Goal: Task Accomplishment & Management: Manage account settings

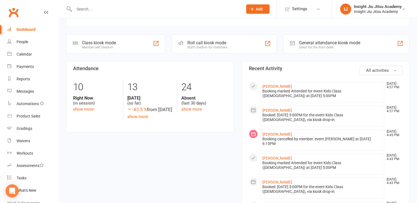
click at [109, 10] on input "text" at bounding box center [155, 9] width 166 height 8
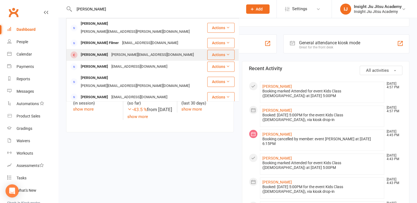
type input "[PERSON_NAME]"
click at [114, 51] on div "[PERSON_NAME][EMAIL_ADDRESS][DOMAIN_NAME]" at bounding box center [153, 55] width 86 height 8
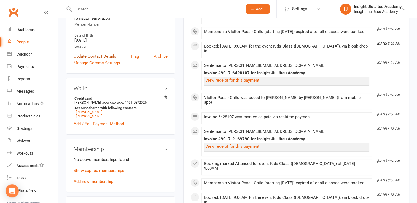
scroll to position [112, 0]
click at [94, 168] on link "Show expired memberships" at bounding box center [99, 170] width 51 height 5
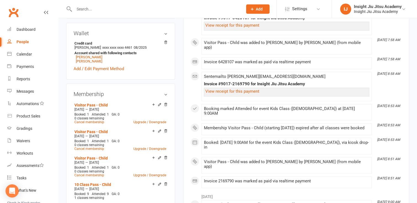
scroll to position [270, 0]
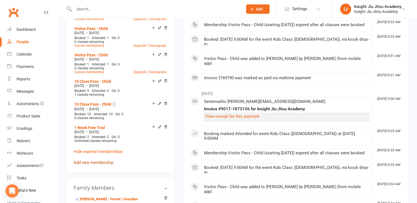
click at [86, 160] on link "Add new membership" at bounding box center [94, 162] width 40 height 5
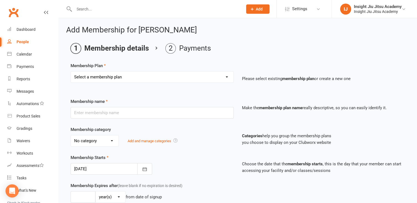
click at [108, 78] on select "Select a membership plan Create new Membership Plan 1 Month Free Trial Unlimite…" at bounding box center [152, 77] width 162 height 11
select select "11"
click at [71, 72] on select "Select a membership plan Create new Membership Plan 1 Month Free Trial Unlimite…" at bounding box center [152, 77] width 162 height 11
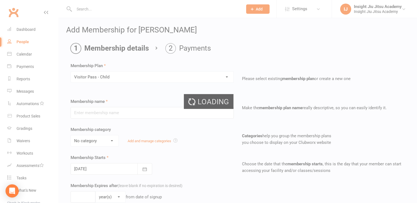
type input "Visitor Pass - Child"
select select "1"
type input "1"
select select "2"
type input "1"
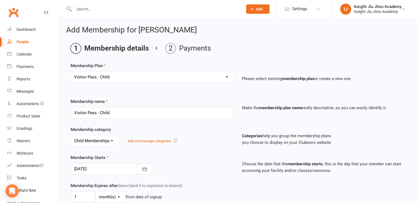
type input "[DATE]"
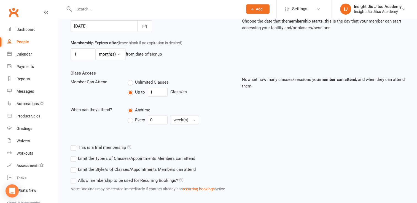
scroll to position [171, 0]
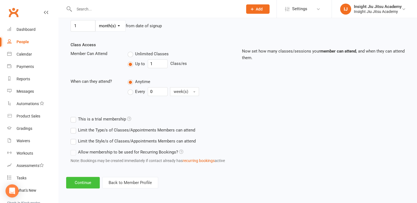
drag, startPoint x: 80, startPoint y: 176, endPoint x: 72, endPoint y: 181, distance: 9.7
click at [72, 181] on button "Continue" at bounding box center [83, 183] width 34 height 12
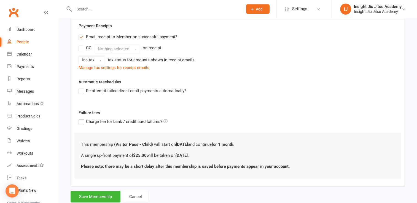
scroll to position [118, 0]
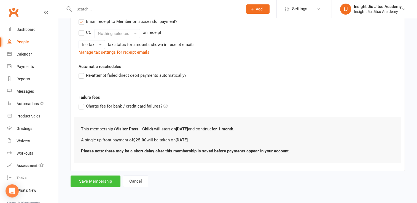
click at [105, 178] on button "Save Membership" at bounding box center [95, 182] width 50 height 12
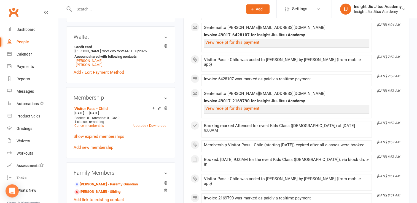
scroll to position [179, 0]
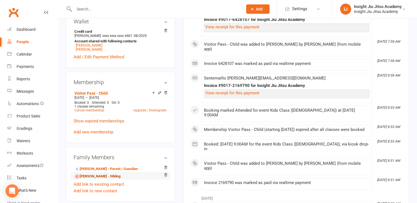
click at [94, 174] on link "[PERSON_NAME] - Sibling" at bounding box center [97, 177] width 46 height 6
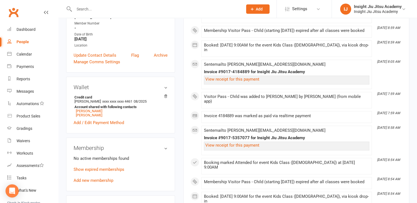
scroll to position [123, 0]
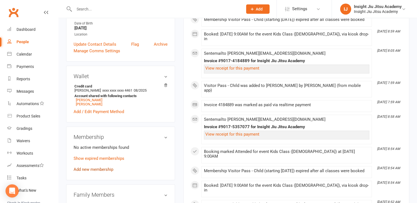
click at [90, 167] on link "Add new membership" at bounding box center [94, 169] width 40 height 5
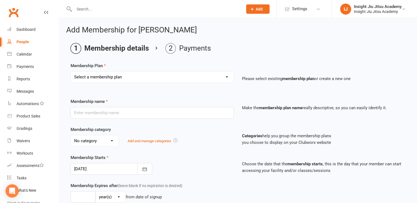
click at [128, 83] on div "Select a membership plan Create new Membership Plan 1 Month Free Trial Unlimite…" at bounding box center [151, 80] width 171 height 19
click at [121, 72] on select "Select a membership plan Create new Membership Plan 1 Month Free Trial Unlimite…" at bounding box center [152, 77] width 162 height 11
select select "11"
click at [71, 72] on select "Select a membership plan Create new Membership Plan 1 Month Free Trial Unlimite…" at bounding box center [152, 77] width 162 height 11
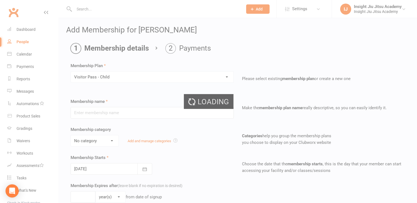
type input "Visitor Pass - Child"
select select "1"
type input "1"
select select "2"
type input "1"
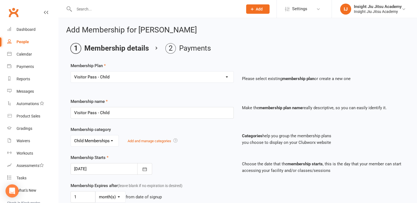
type input "[DATE]"
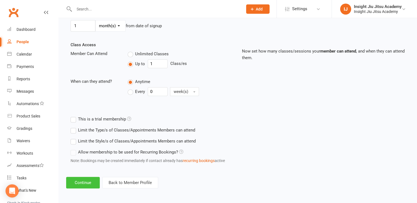
click at [81, 181] on button "Continue" at bounding box center [83, 183] width 34 height 12
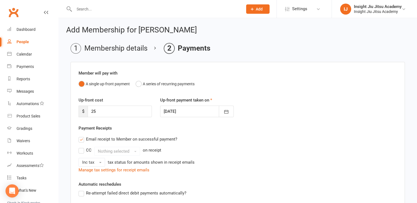
scroll to position [118, 0]
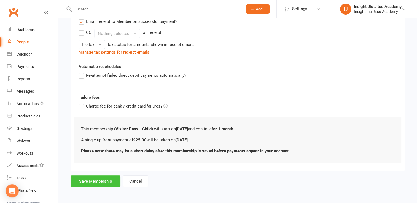
click at [99, 182] on button "Save Membership" at bounding box center [95, 182] width 50 height 12
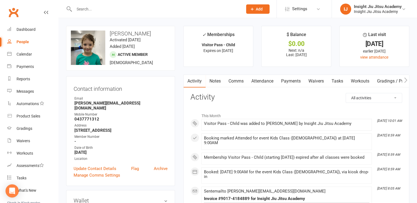
click at [108, 12] on input "text" at bounding box center [155, 9] width 166 height 8
type input "[PERSON_NAME]"
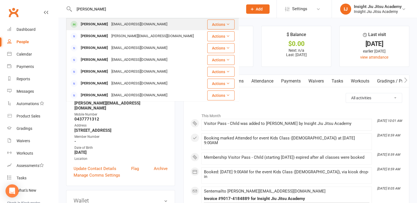
click at [108, 22] on div "[PERSON_NAME]" at bounding box center [94, 24] width 31 height 8
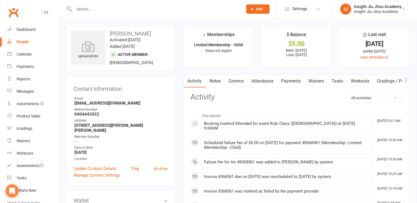
click at [292, 84] on link "Payments" at bounding box center [290, 81] width 27 height 13
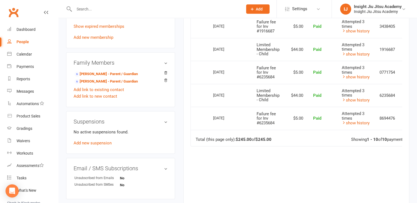
scroll to position [273, 0]
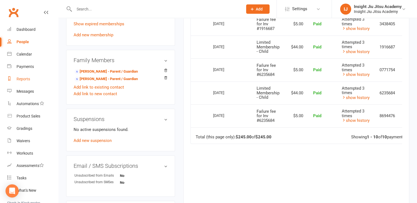
click at [18, 80] on div "Reports" at bounding box center [23, 79] width 13 height 4
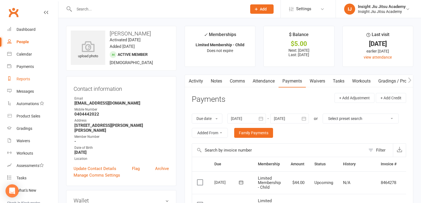
select select "25"
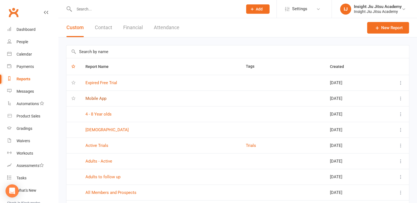
click at [91, 98] on link "Mobile App" at bounding box center [95, 98] width 21 height 5
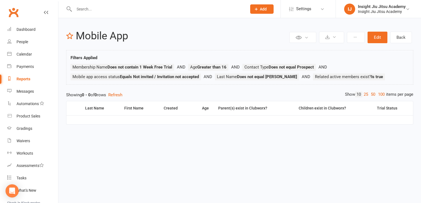
select select "25"
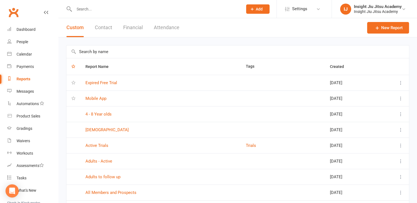
click at [96, 78] on td "Expired Free Trial" at bounding box center [160, 83] width 160 height 16
click at [96, 82] on link "Expired Free Trial" at bounding box center [101, 82] width 32 height 5
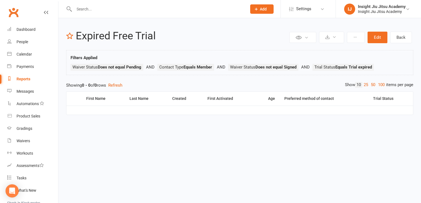
select select "25"
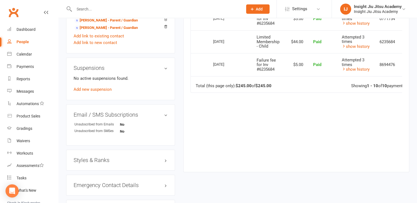
scroll to position [325, 0]
click at [24, 147] on link "Workouts" at bounding box center [32, 153] width 51 height 12
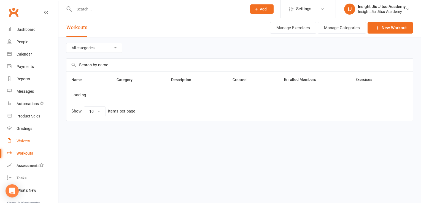
click at [22, 141] on div "Waivers" at bounding box center [23, 141] width 13 height 4
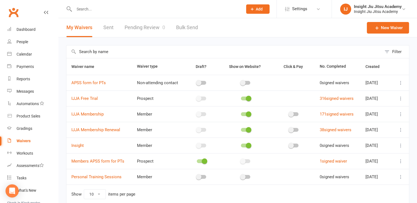
click at [142, 34] on link "Pending Review 0" at bounding box center [144, 27] width 40 height 19
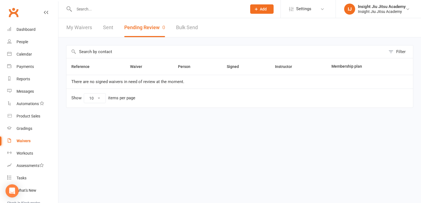
click at [84, 26] on link "My Waivers" at bounding box center [79, 27] width 26 height 19
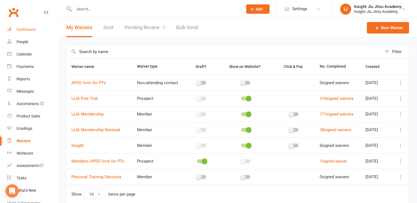
click at [12, 29] on link "Dashboard" at bounding box center [32, 29] width 51 height 12
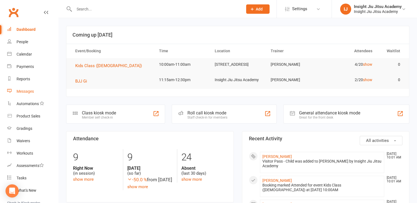
click at [33, 92] on div "Messages" at bounding box center [25, 91] width 17 height 4
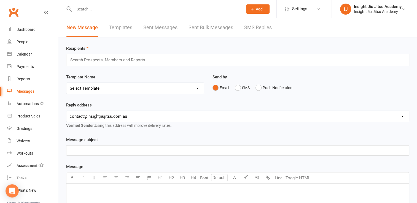
click at [127, 35] on link "Templates" at bounding box center [120, 27] width 23 height 19
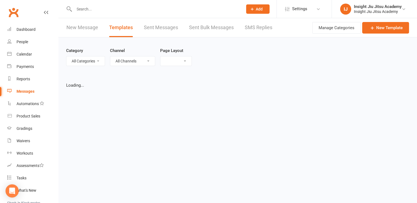
select select "list"
select select "50"
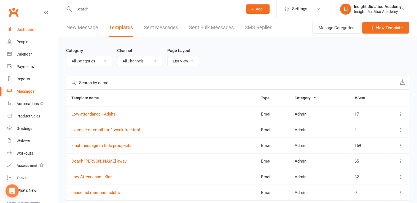
click at [35, 32] on link "Dashboard" at bounding box center [32, 29] width 51 height 12
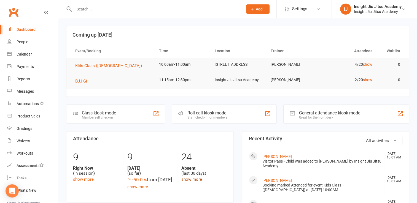
click at [188, 181] on link "show more" at bounding box center [191, 179] width 21 height 5
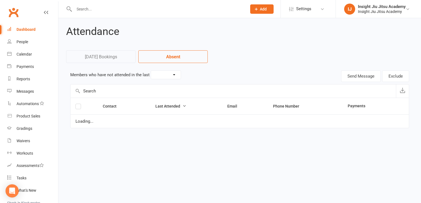
select select "30"
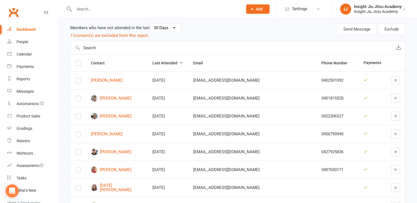
scroll to position [47, 0]
click at [113, 116] on link "[PERSON_NAME]" at bounding box center [116, 116] width 51 height 7
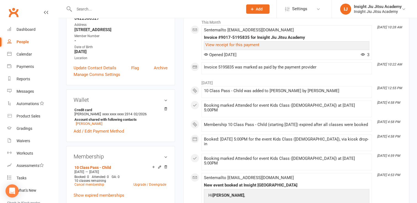
scroll to position [96, 0]
click at [91, 124] on link "[PERSON_NAME]" at bounding box center [89, 124] width 26 height 4
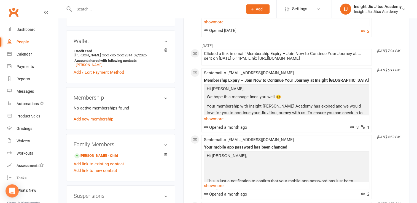
scroll to position [143, 0]
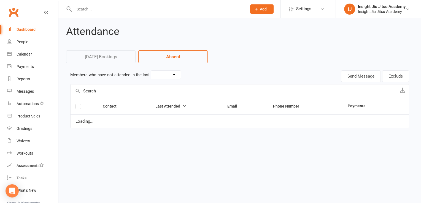
select select "30"
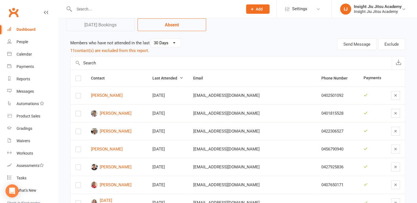
scroll to position [32, 0]
click at [124, 168] on link "[PERSON_NAME]" at bounding box center [116, 167] width 51 height 7
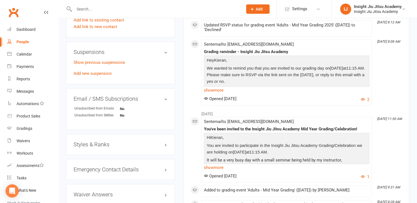
scroll to position [305, 0]
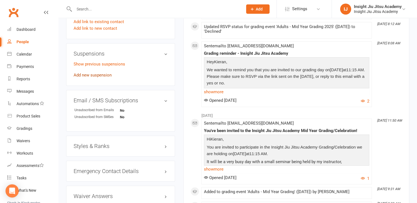
click at [86, 76] on link "Add new suspension" at bounding box center [93, 75] width 38 height 5
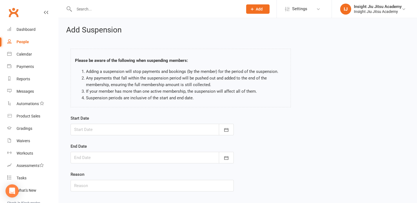
click at [126, 129] on div at bounding box center [151, 130] width 163 height 12
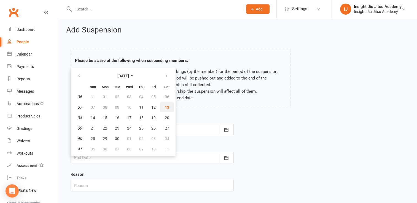
click at [167, 106] on button "13" at bounding box center [167, 107] width 14 height 10
type input "[DATE]"
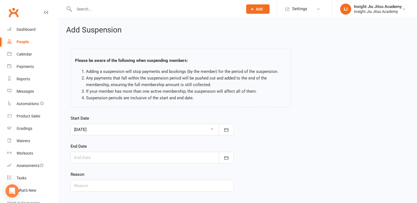
click at [102, 159] on div at bounding box center [151, 158] width 163 height 12
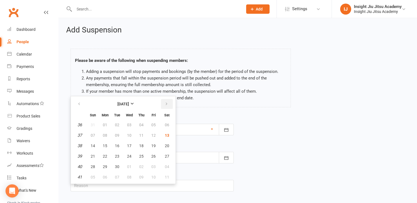
click at [166, 102] on icon "button" at bounding box center [166, 104] width 4 height 4
click at [165, 103] on icon "button" at bounding box center [166, 104] width 4 height 4
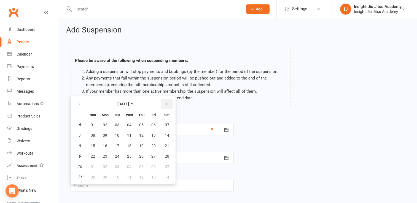
click at [165, 103] on icon "button" at bounding box center [166, 104] width 4 height 4
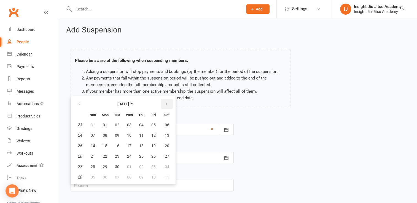
click at [165, 103] on icon "button" at bounding box center [166, 104] width 4 height 4
click at [131, 140] on table "[DATE] Sun Mon Tue Wed Thu Fri Sat 40 27 28 29 30 01 02 03 41 04 05 06 07 08 09…" at bounding box center [123, 139] width 102 height 85
click at [139, 133] on span "08" at bounding box center [141, 135] width 4 height 4
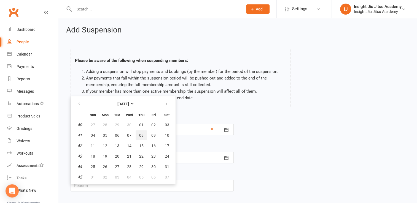
type input "[DATE]"
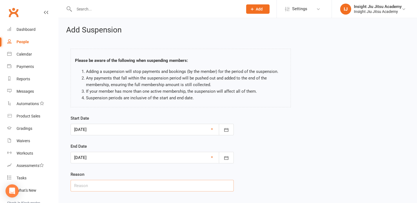
click at [87, 187] on input "text" at bounding box center [151, 186] width 163 height 12
click at [104, 186] on input "text" at bounding box center [151, 186] width 163 height 12
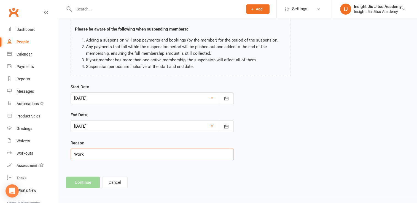
click at [102, 151] on input "Work" at bounding box center [151, 155] width 163 height 12
type input "Work"
click at [106, 140] on div "Reason Work" at bounding box center [151, 150] width 163 height 20
click at [99, 125] on div at bounding box center [151, 127] width 163 height 12
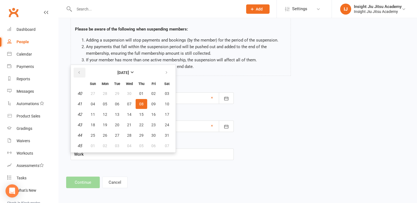
click at [76, 70] on button "button" at bounding box center [80, 73] width 12 height 10
click at [151, 123] on span "21" at bounding box center [153, 125] width 4 height 4
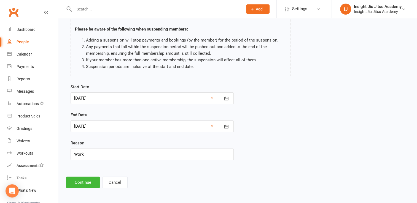
click at [97, 128] on div at bounding box center [151, 127] width 163 height 12
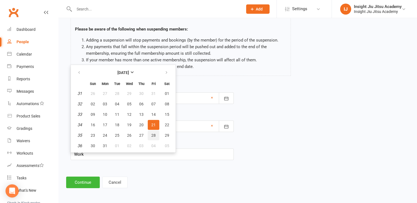
click at [155, 135] on button "28" at bounding box center [154, 136] width 12 height 10
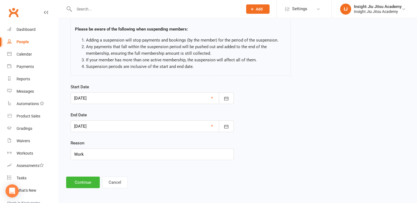
click at [123, 121] on div at bounding box center [151, 127] width 163 height 12
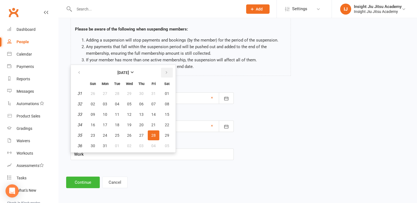
click at [161, 74] on button "button" at bounding box center [167, 73] width 12 height 10
click at [77, 137] on td "40" at bounding box center [79, 136] width 14 height 10
click at [100, 133] on button "28" at bounding box center [105, 136] width 12 height 10
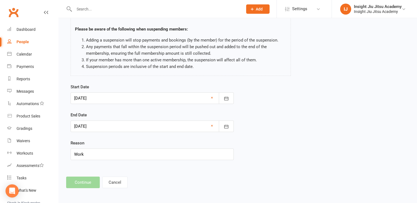
click at [106, 121] on div at bounding box center [151, 127] width 163 height 12
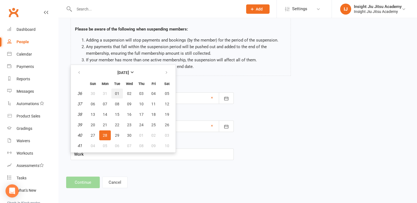
click at [115, 93] on span "01" at bounding box center [117, 93] width 4 height 4
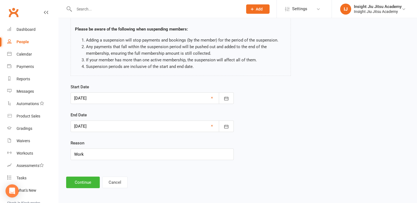
click at [101, 123] on div at bounding box center [151, 127] width 163 height 12
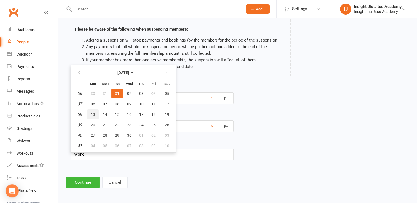
click at [95, 115] on button "13" at bounding box center [93, 115] width 12 height 10
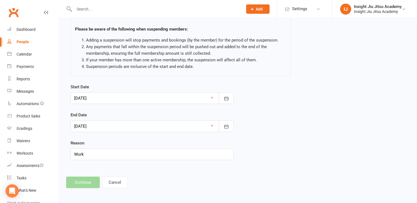
click at [102, 123] on div at bounding box center [151, 127] width 163 height 12
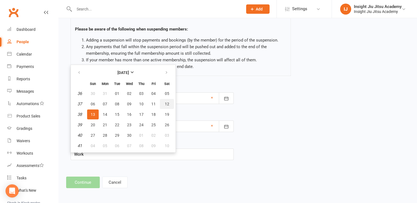
click at [165, 103] on span "12" at bounding box center [167, 104] width 4 height 4
type input "[DATE]"
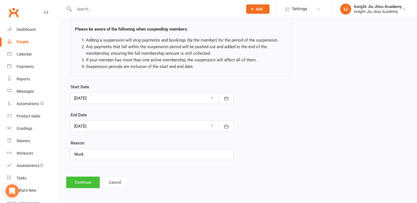
click at [74, 182] on button "Continue" at bounding box center [83, 183] width 34 height 12
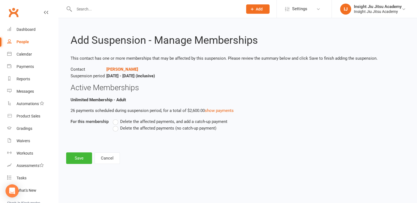
scroll to position [0, 0]
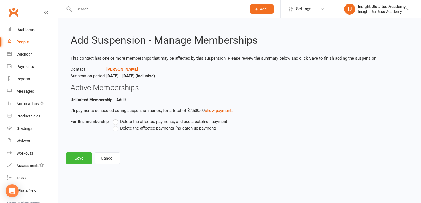
click at [117, 129] on label "Delete the affected payments (no catch-up payment)" at bounding box center [165, 128] width 104 height 7
click at [116, 125] on input "Delete the affected payments (no catch-up payment)" at bounding box center [115, 125] width 4 height 0
click at [66, 159] on button "Save" at bounding box center [79, 159] width 26 height 12
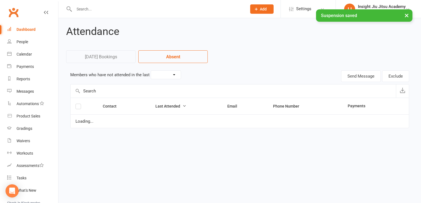
select select "30"
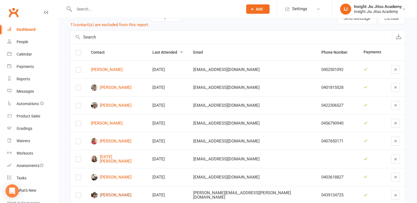
scroll to position [67, 0]
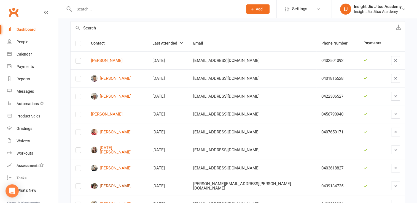
click at [116, 183] on link "[PERSON_NAME]" at bounding box center [116, 186] width 51 height 7
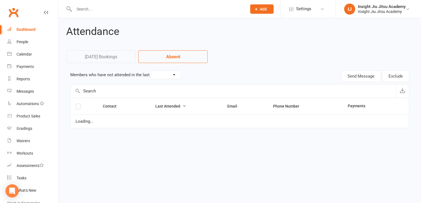
select select "30"
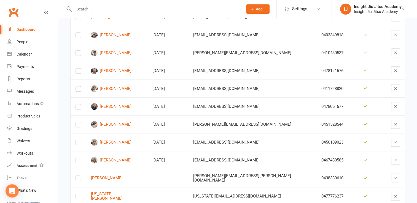
scroll to position [326, 0]
click at [16, 137] on link "Waivers" at bounding box center [32, 141] width 51 height 12
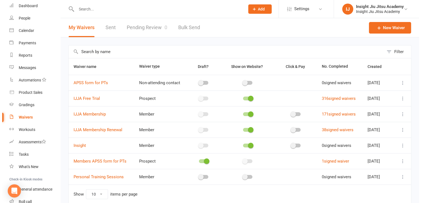
scroll to position [24, 0]
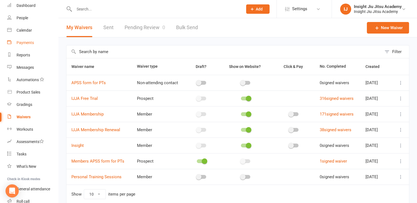
click at [31, 48] on link "Payments" at bounding box center [32, 43] width 51 height 12
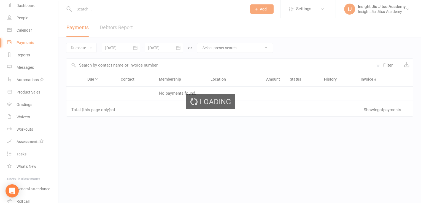
click at [26, 53] on div "Loading" at bounding box center [210, 101] width 421 height 203
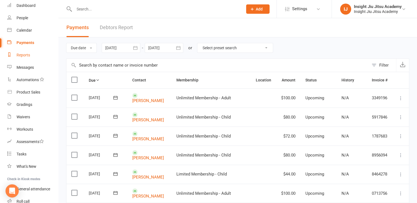
click at [26, 53] on div "Reports" at bounding box center [23, 55] width 13 height 4
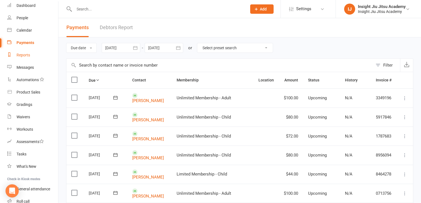
select select "25"
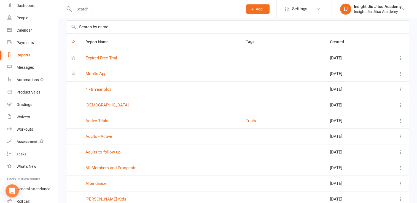
scroll to position [25, 0]
click at [101, 185] on link "Attendance" at bounding box center [95, 183] width 21 height 5
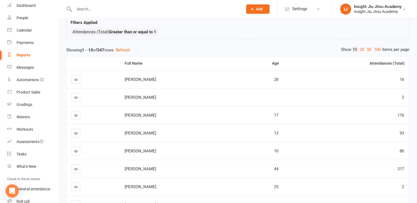
scroll to position [37, 0]
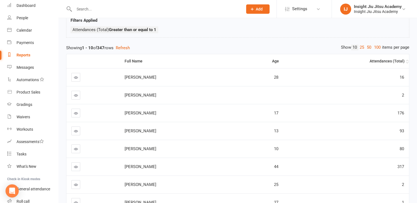
click at [402, 62] on div "Attendances (Total)" at bounding box center [346, 61] width 116 height 4
click at [402, 63] on th "Attendances (Total)" at bounding box center [346, 61] width 126 height 14
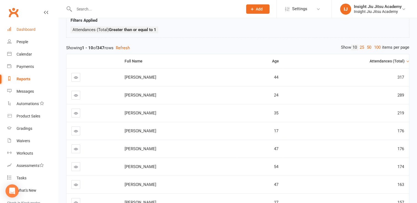
click at [22, 26] on link "Dashboard" at bounding box center [32, 29] width 51 height 12
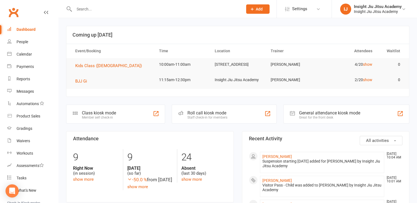
click at [22, 26] on link "Dashboard" at bounding box center [32, 29] width 51 height 12
click at [24, 74] on link "Reports" at bounding box center [32, 79] width 51 height 12
select select "25"
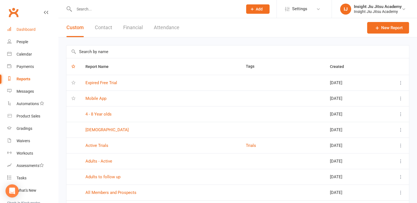
click at [25, 26] on link "Dashboard" at bounding box center [32, 29] width 51 height 12
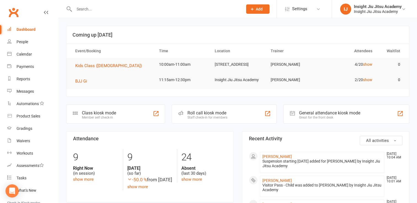
scroll to position [62, 0]
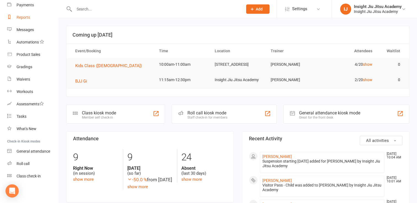
click at [26, 14] on link "Reports" at bounding box center [32, 17] width 51 height 12
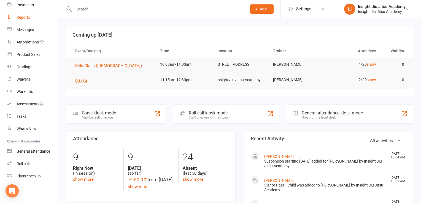
select select "25"
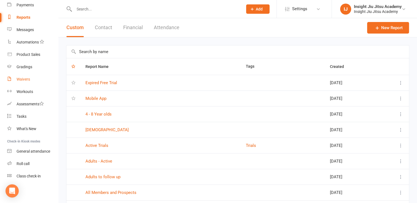
click at [21, 76] on link "Waivers" at bounding box center [32, 79] width 51 height 12
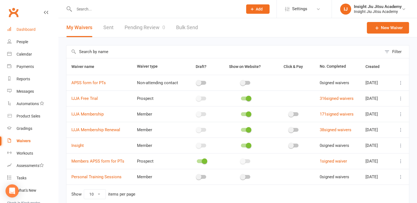
click at [15, 30] on link "Dashboard" at bounding box center [32, 29] width 51 height 12
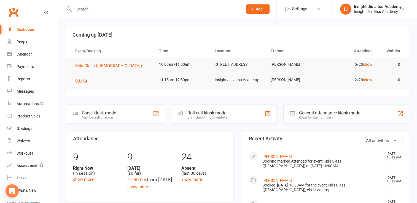
click at [77, 29] on header "Coming up [DATE]" at bounding box center [237, 35] width 342 height 18
drag, startPoint x: 192, startPoint y: 171, endPoint x: 344, endPoint y: 142, distance: 154.8
click at [344, 142] on h3 "Recent Activity" at bounding box center [326, 139] width 154 height 6
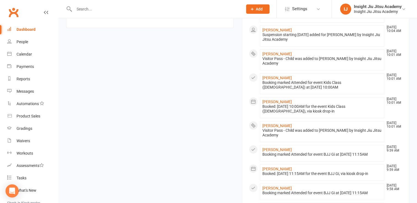
scroll to position [176, 0]
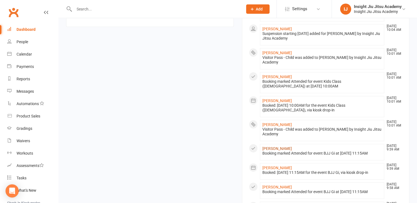
click at [289, 148] on link "[PERSON_NAME]" at bounding box center [276, 148] width 29 height 4
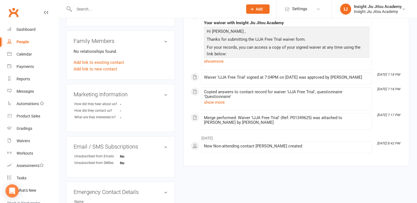
scroll to position [142, 0]
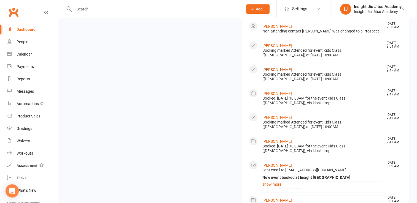
scroll to position [383, 0]
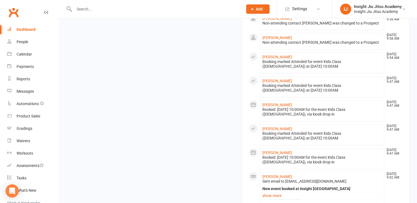
click at [277, 45] on div "Non-attending contact [PERSON_NAME] was changed to a Prospect" at bounding box center [321, 42] width 119 height 5
click at [276, 40] on link "[PERSON_NAME]" at bounding box center [276, 38] width 29 height 4
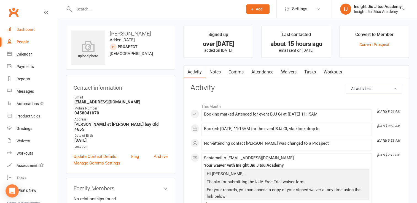
click at [25, 28] on div "Dashboard" at bounding box center [26, 29] width 19 height 4
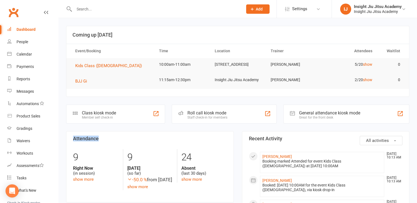
drag, startPoint x: 98, startPoint y: 139, endPoint x: 71, endPoint y: 139, distance: 27.5
click at [71, 139] on section "Attendance 9 Right Now (in session) show more 9 [DATE] (so far) -50.0 % from [D…" at bounding box center [149, 166] width 167 height 71
drag, startPoint x: 71, startPoint y: 139, endPoint x: 109, endPoint y: 138, distance: 38.3
click at [109, 138] on h3 "Attendance" at bounding box center [150, 139] width 154 height 6
click at [91, 137] on h3 "Attendance" at bounding box center [150, 139] width 154 height 6
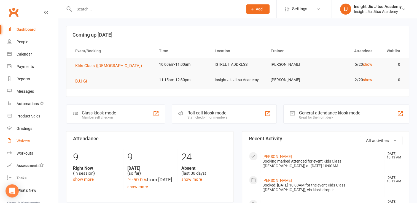
click at [18, 143] on div "Waivers" at bounding box center [23, 141] width 13 height 4
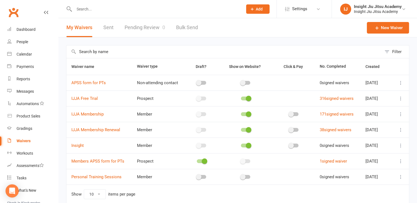
click at [314, 92] on td "316 signed waivers" at bounding box center [337, 99] width 46 height 16
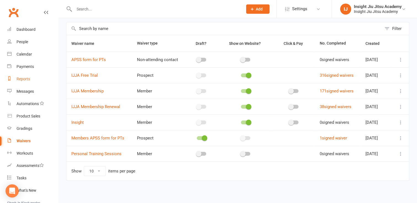
click at [25, 78] on div "Reports" at bounding box center [23, 79] width 13 height 4
select select "25"
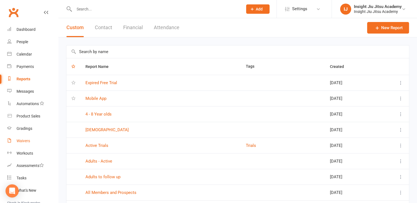
click at [19, 140] on div "Waivers" at bounding box center [23, 141] width 13 height 4
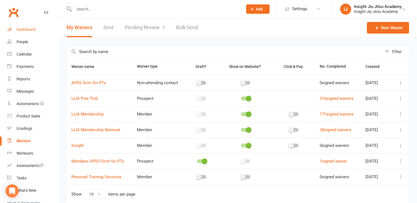
click at [31, 28] on div "Dashboard" at bounding box center [26, 29] width 19 height 4
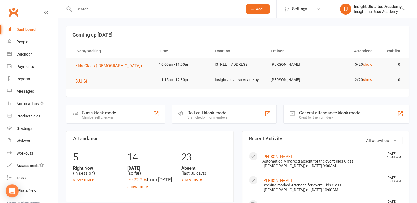
click at [66, 115] on div "Class kiosk mode Member self check-in Roll call kiosk mode Staff check-in for m…" at bounding box center [237, 114] width 349 height 19
click at [28, 77] on div "Reports" at bounding box center [23, 79] width 13 height 4
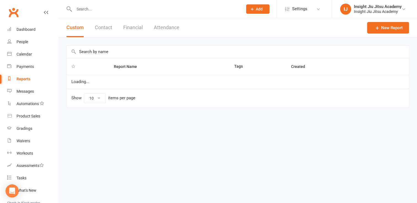
select select "25"
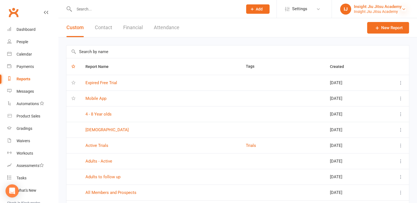
click at [401, 8] on icon at bounding box center [403, 9] width 4 height 4
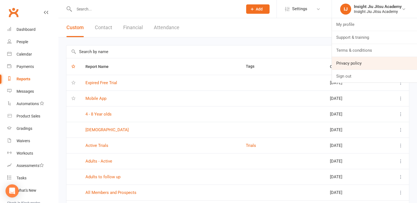
click at [346, 59] on link "Privacy policy" at bounding box center [374, 63] width 85 height 13
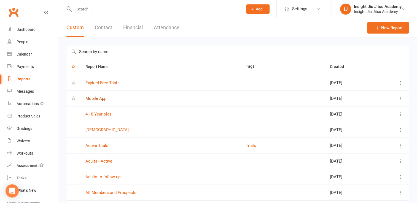
click at [98, 100] on link "Mobile App" at bounding box center [95, 98] width 21 height 5
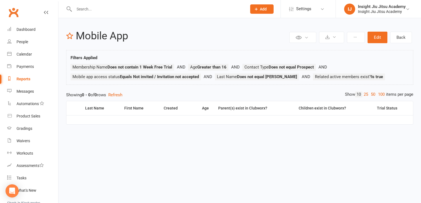
select select "25"
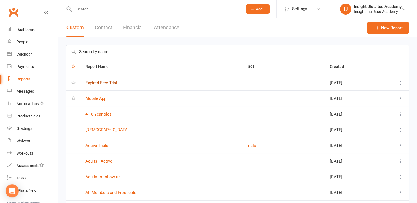
click at [97, 81] on link "Expired Free Trial" at bounding box center [101, 82] width 32 height 5
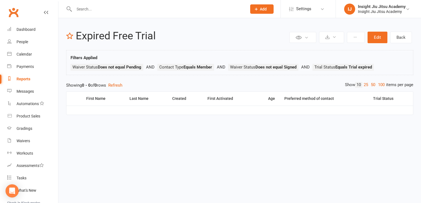
select select "25"
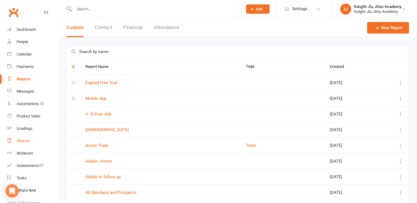
click at [28, 144] on link "Waivers" at bounding box center [32, 141] width 51 height 12
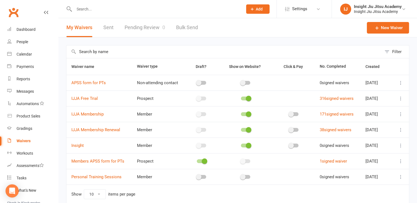
click at [314, 171] on td "0 signed waivers" at bounding box center [337, 177] width 46 height 16
click at [30, 78] on div "Reports" at bounding box center [23, 79] width 13 height 4
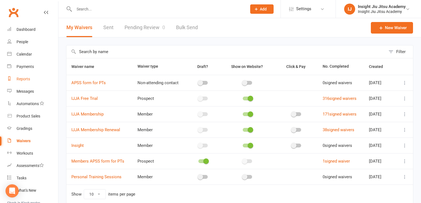
select select "25"
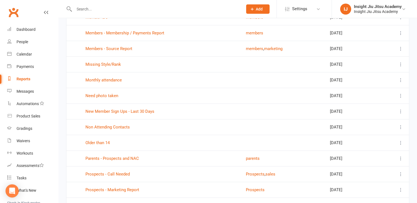
scroll to position [278, 0]
